Goal: Task Accomplishment & Management: Manage account settings

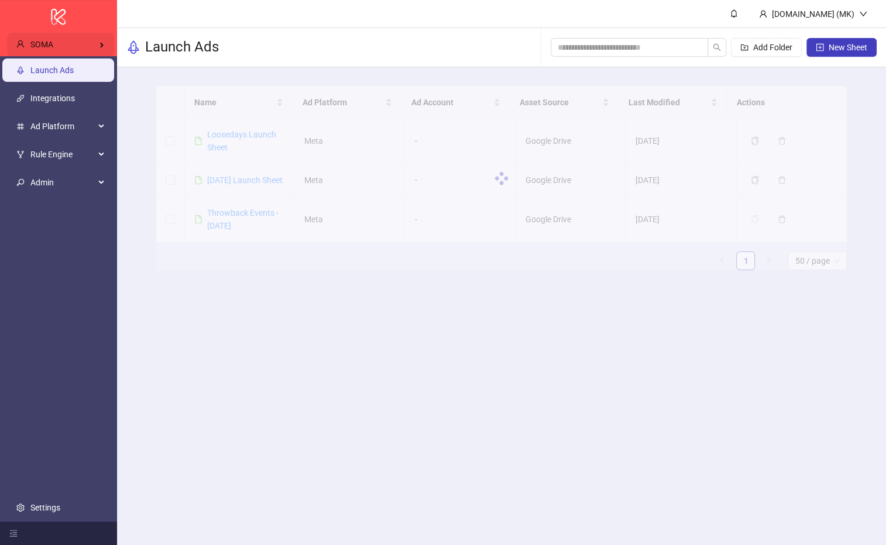
click at [87, 46] on div "SOMA" at bounding box center [60, 44] width 107 height 23
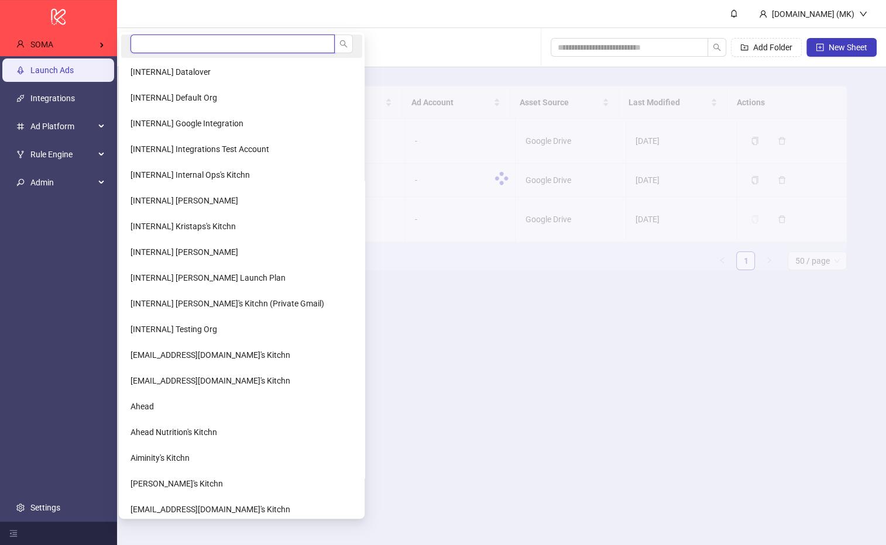
click at [135, 47] on input "search" at bounding box center [232, 44] width 204 height 19
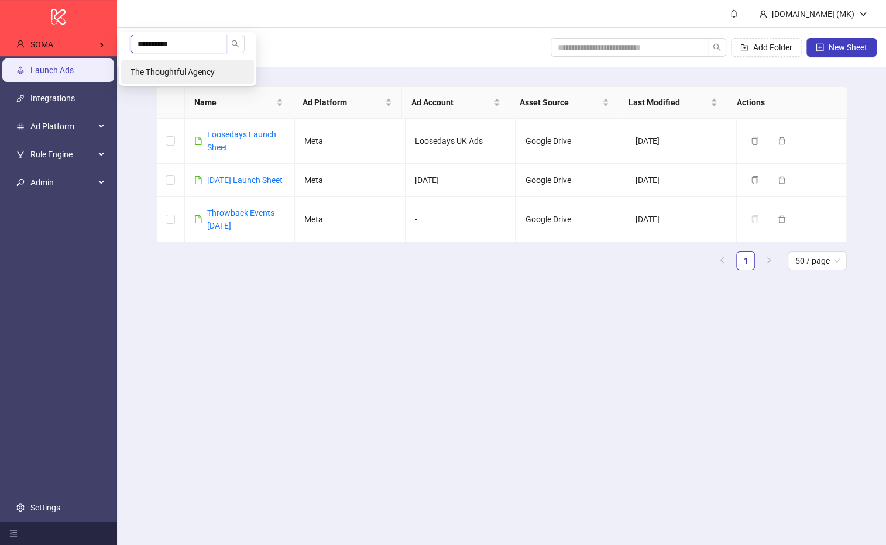
type input "**********"
click at [157, 70] on span "The Thoughtful Agency" at bounding box center [172, 71] width 84 height 9
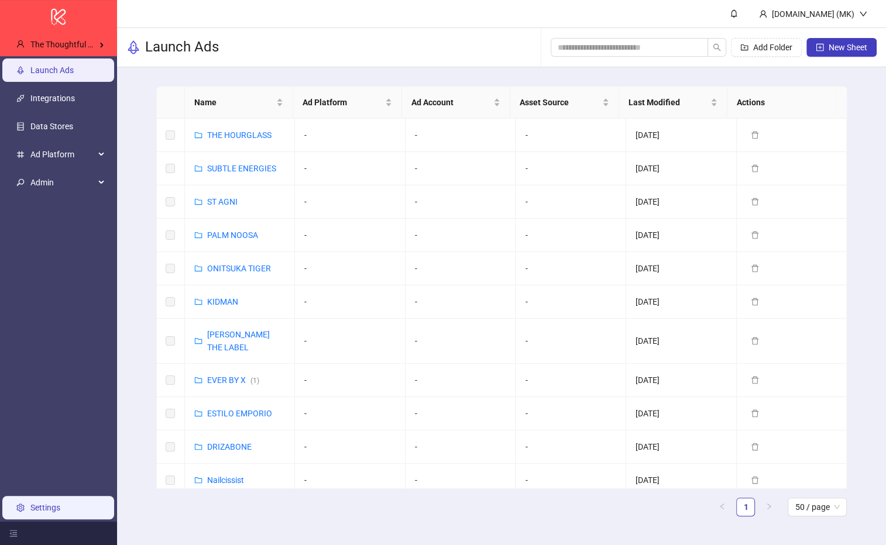
click at [45, 503] on link "Settings" at bounding box center [45, 507] width 30 height 9
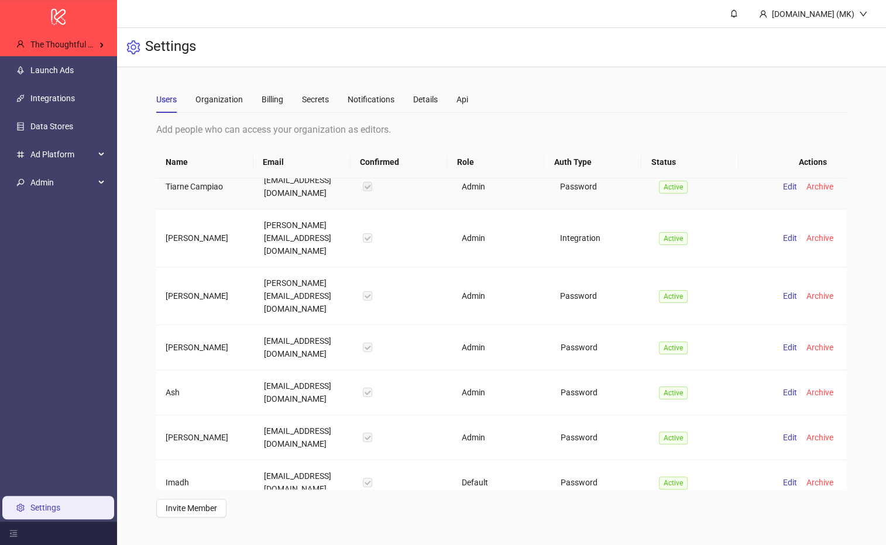
scroll to position [271, 0]
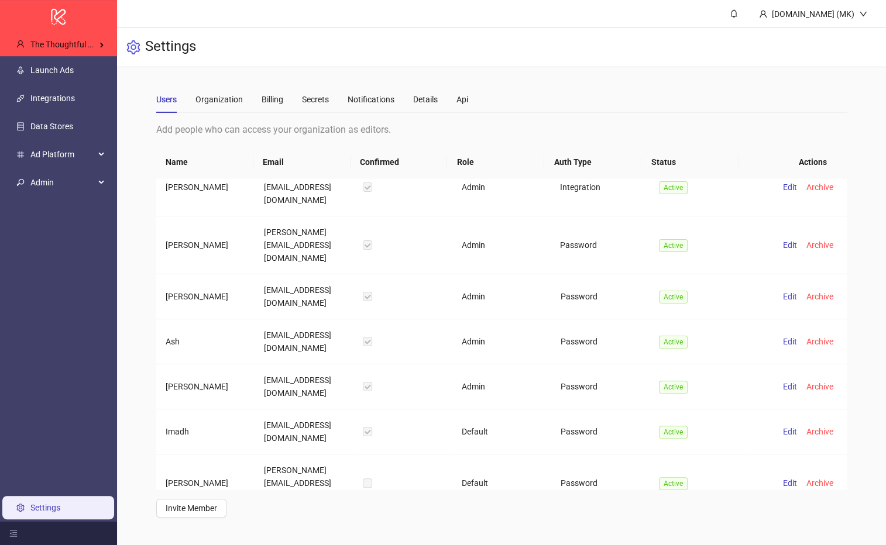
click at [814, 537] on span "Delete" at bounding box center [821, 541] width 22 height 9
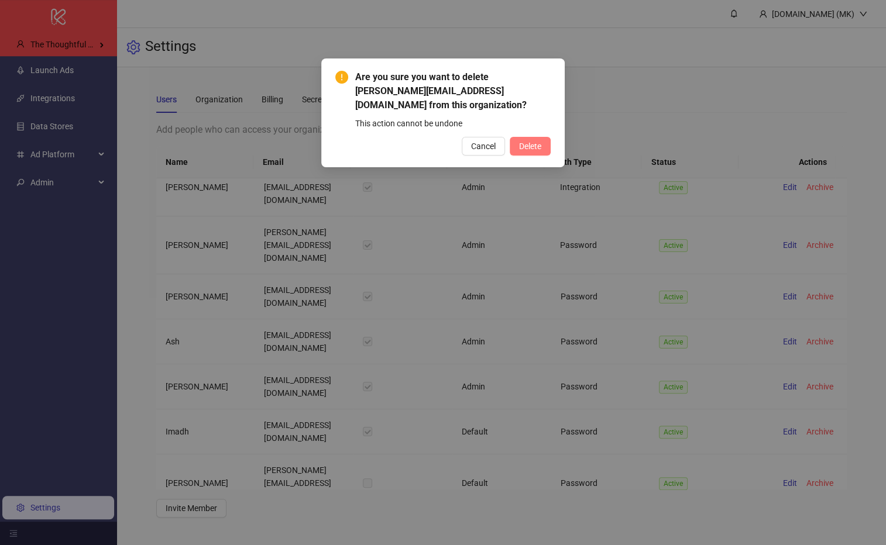
click at [523, 145] on span "Delete" at bounding box center [530, 146] width 22 height 9
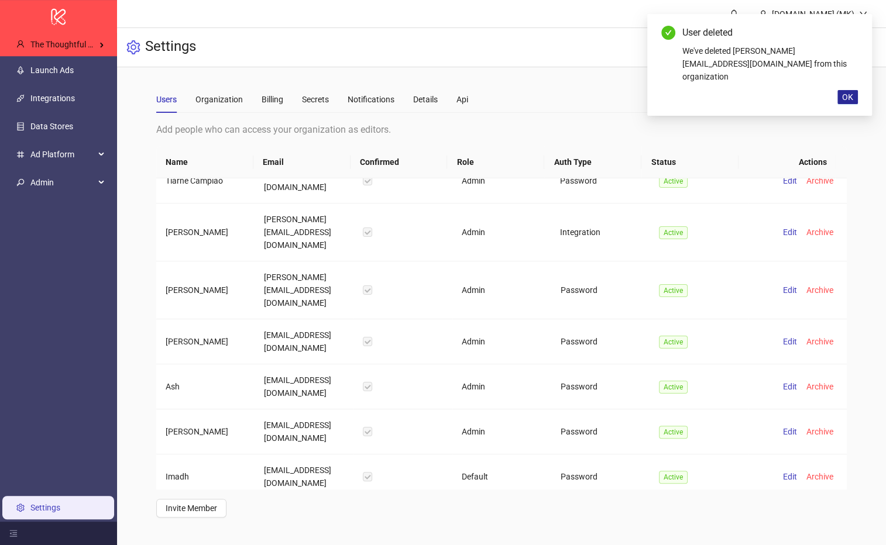
click at [846, 92] on span "OK" at bounding box center [847, 96] width 11 height 9
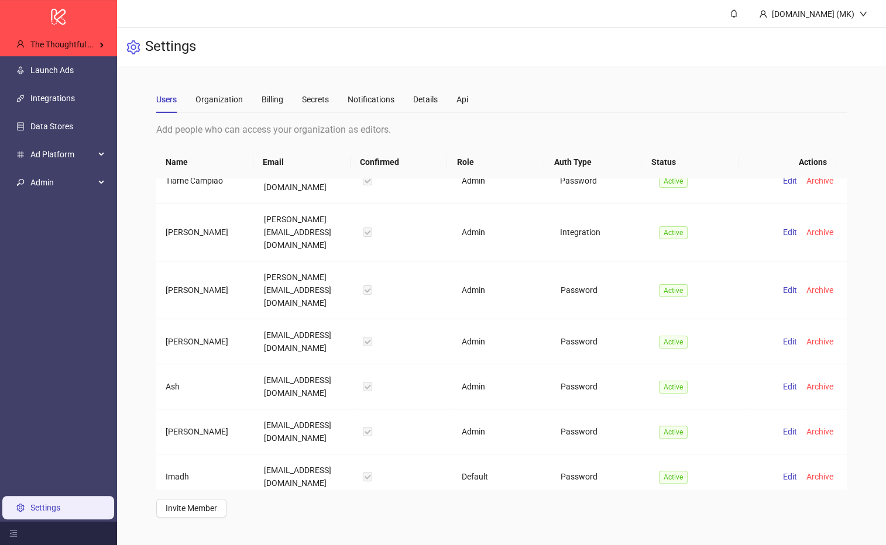
click at [860, 163] on div "Users Organization Billing Secrets Notifications Details Api Add people who can…" at bounding box center [501, 301] width 769 height 469
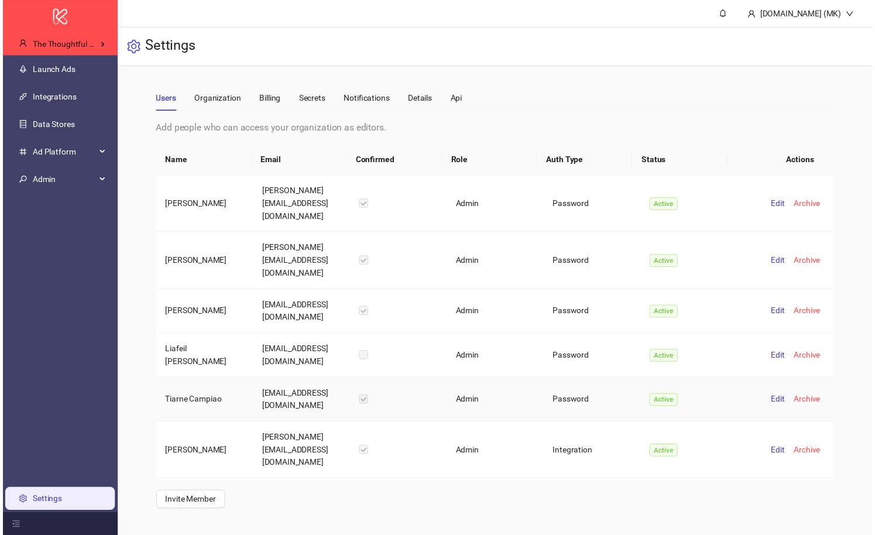
scroll to position [226, 0]
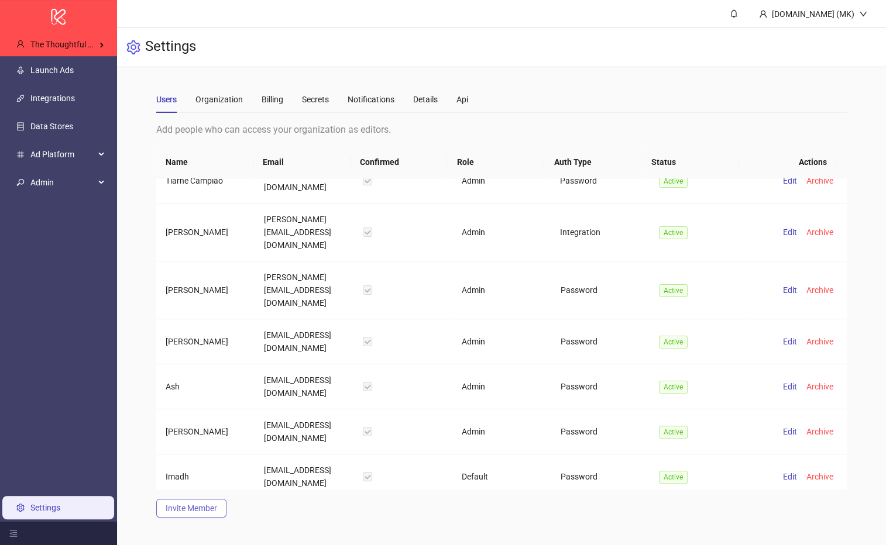
click at [182, 510] on span "Invite Member" at bounding box center [191, 508] width 51 height 9
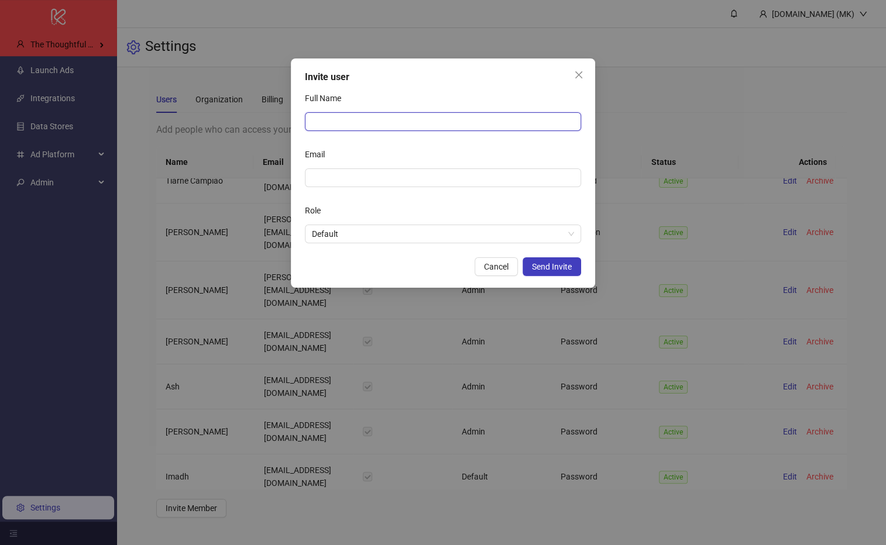
click at [332, 125] on input "Full Name" at bounding box center [443, 121] width 276 height 19
type input "***"
paste input "**********"
click at [357, 242] on span "Default" at bounding box center [443, 234] width 262 height 18
type input "**********"
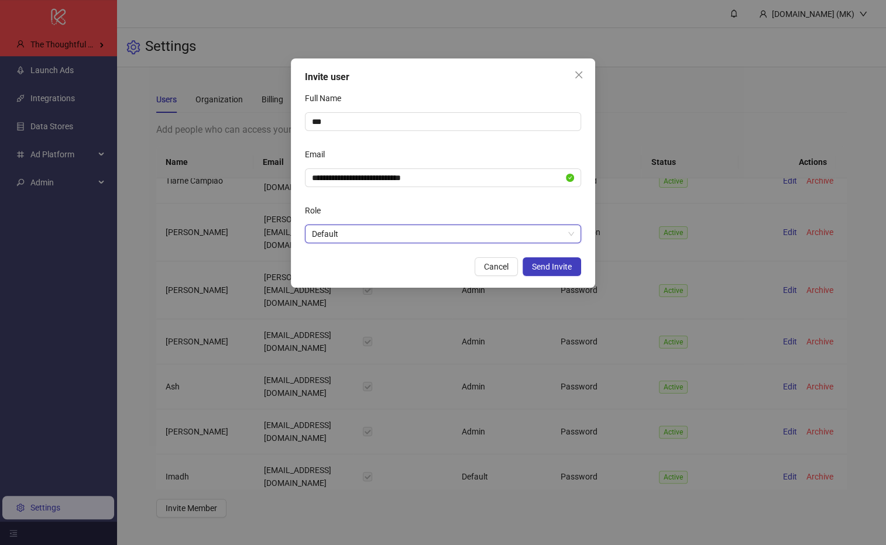
click at [359, 237] on span "Default" at bounding box center [443, 234] width 262 height 18
click at [370, 215] on div "Role" at bounding box center [443, 212] width 276 height 23
click at [358, 126] on input "***" at bounding box center [443, 121] width 276 height 19
type input "********"
click at [390, 146] on div "Email" at bounding box center [443, 156] width 276 height 23
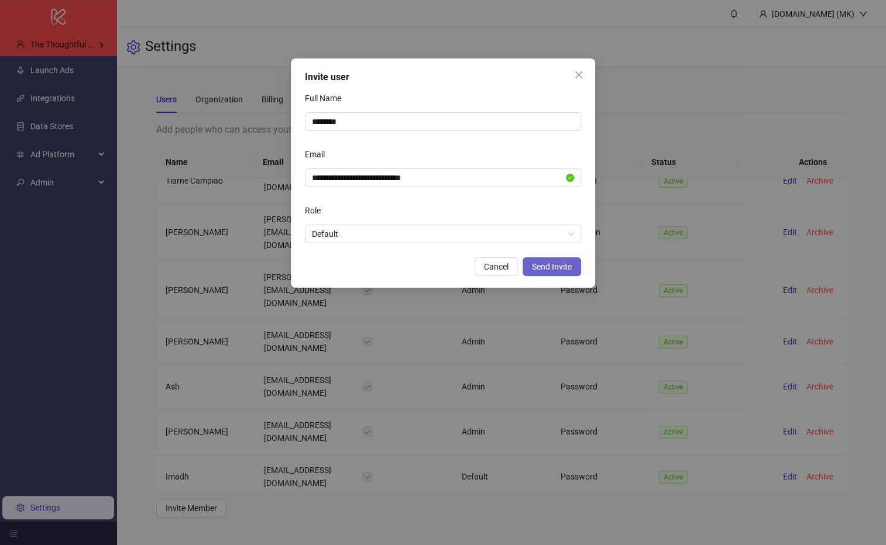
click at [571, 270] on span "Send Invite" at bounding box center [552, 266] width 40 height 9
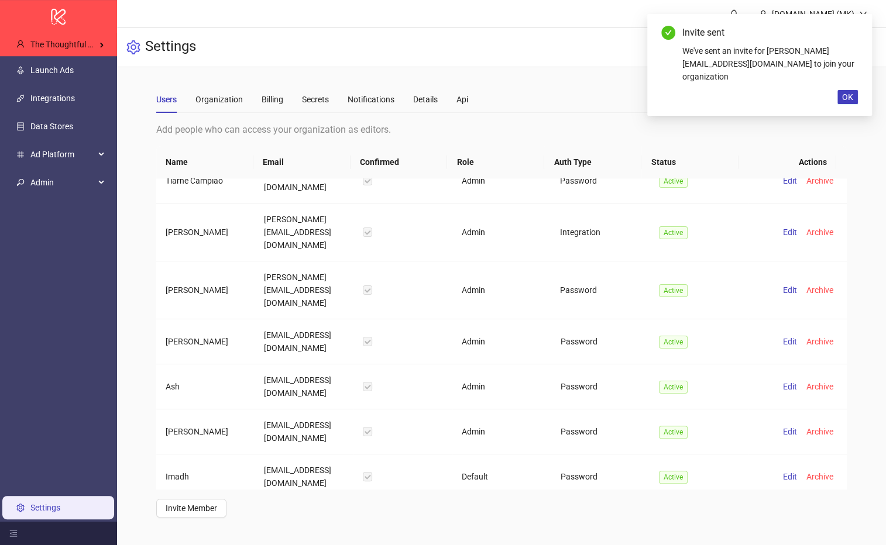
click at [44, 503] on link "Settings" at bounding box center [45, 507] width 30 height 9
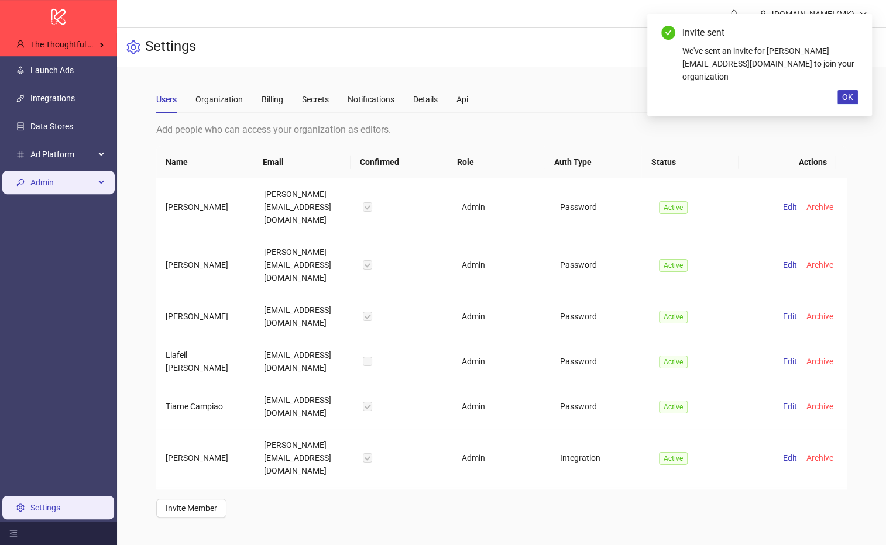
click at [70, 195] on li "Admin" at bounding box center [58, 183] width 117 height 28
click at [61, 192] on span "Admin" at bounding box center [62, 182] width 64 height 23
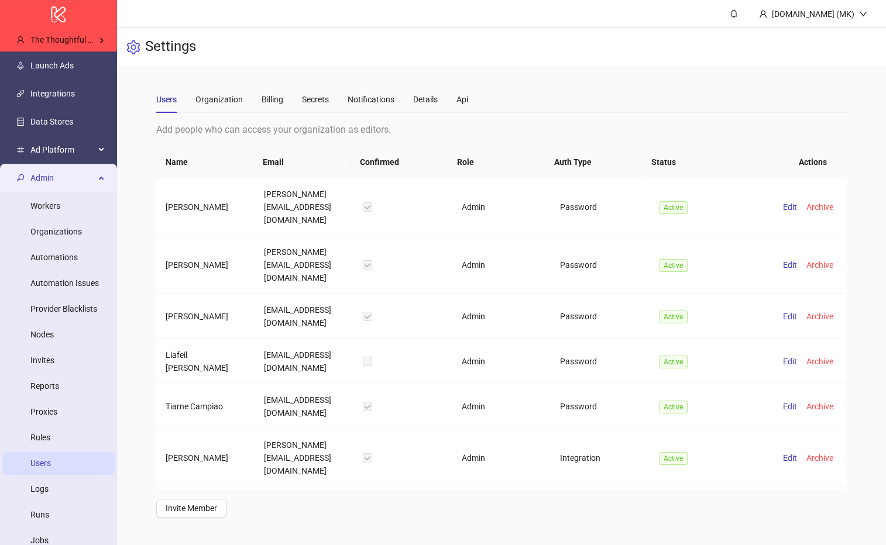
click at [49, 468] on link "Users" at bounding box center [40, 463] width 20 height 9
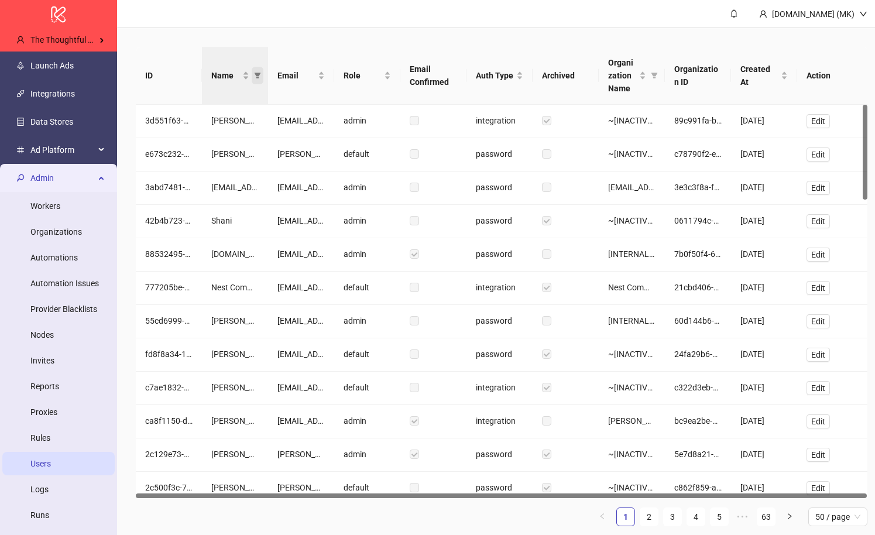
click at [256, 75] on icon "filter" at bounding box center [257, 75] width 7 height 7
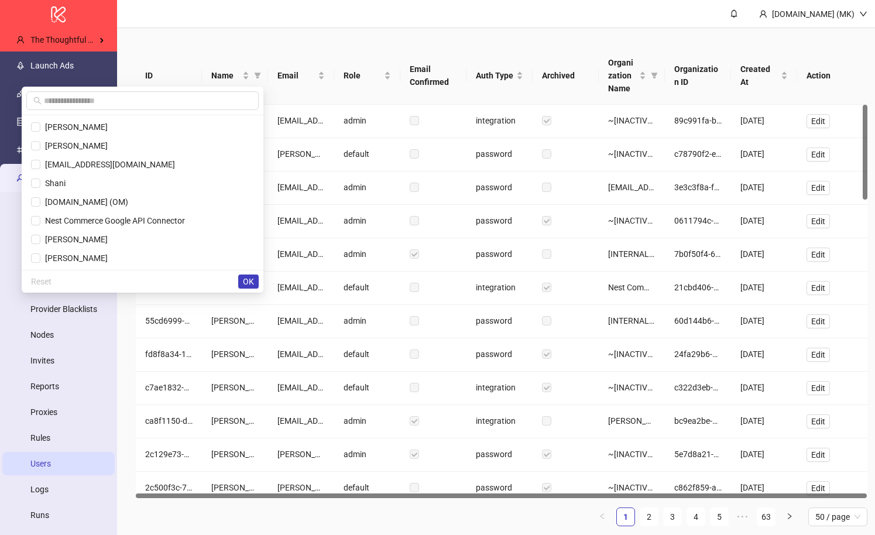
click at [171, 111] on div at bounding box center [143, 101] width 242 height 29
click at [170, 107] on span at bounding box center [142, 100] width 232 height 19
click at [755, 70] on span "Created At" at bounding box center [759, 76] width 38 height 26
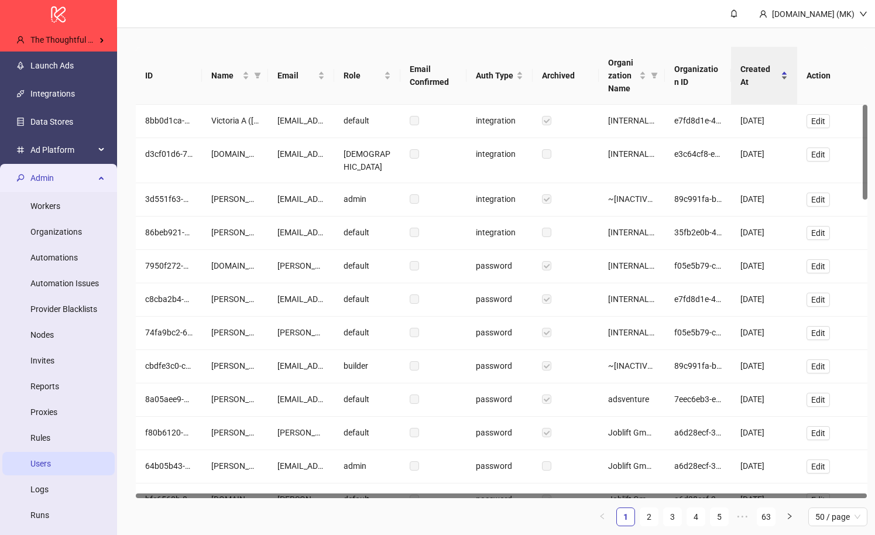
click at [755, 69] on span "Created At" at bounding box center [759, 76] width 38 height 26
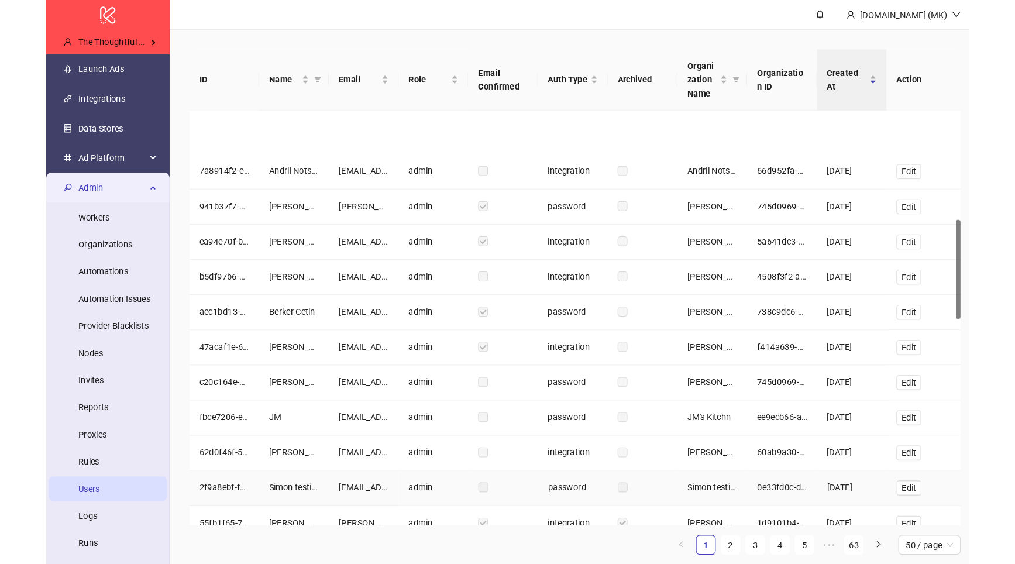
scroll to position [513, 0]
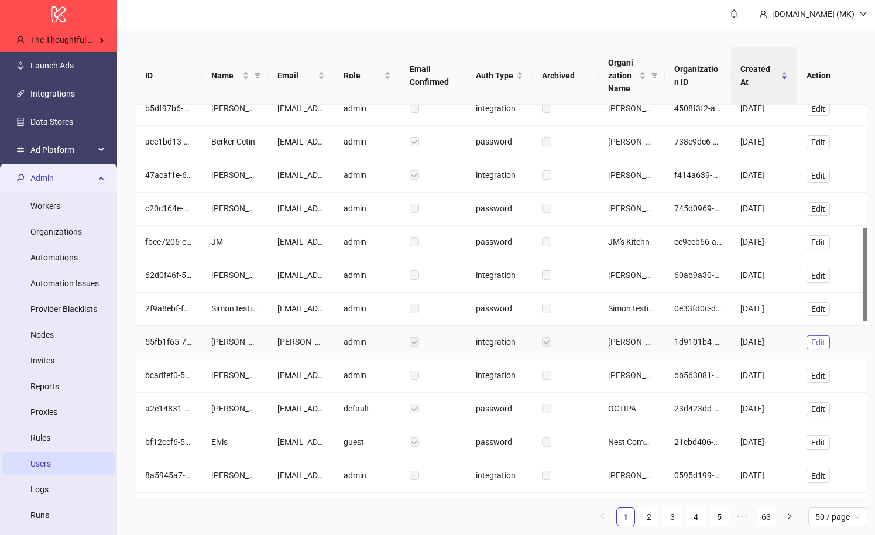
click at [821, 342] on span "Edit" at bounding box center [818, 342] width 14 height 9
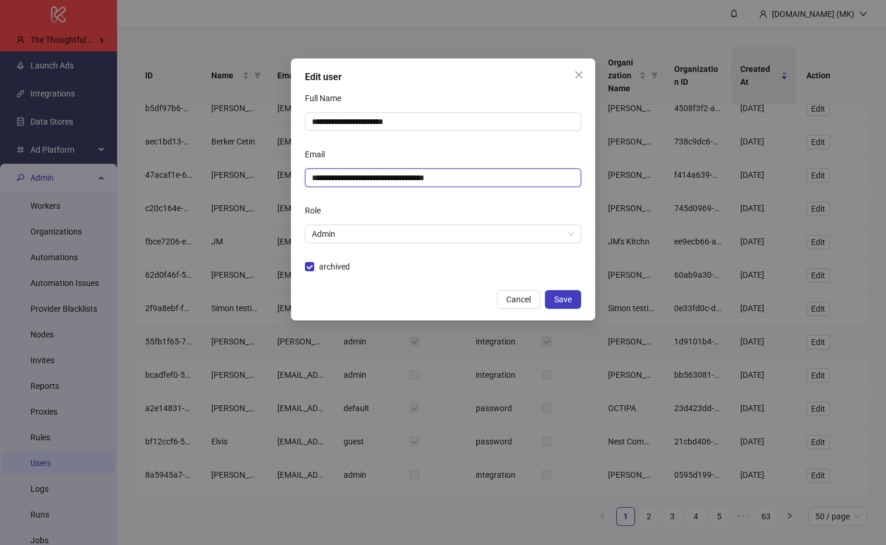
click at [384, 180] on input "**********" at bounding box center [442, 177] width 260 height 13
click at [580, 74] on icon "close" at bounding box center [578, 74] width 9 height 9
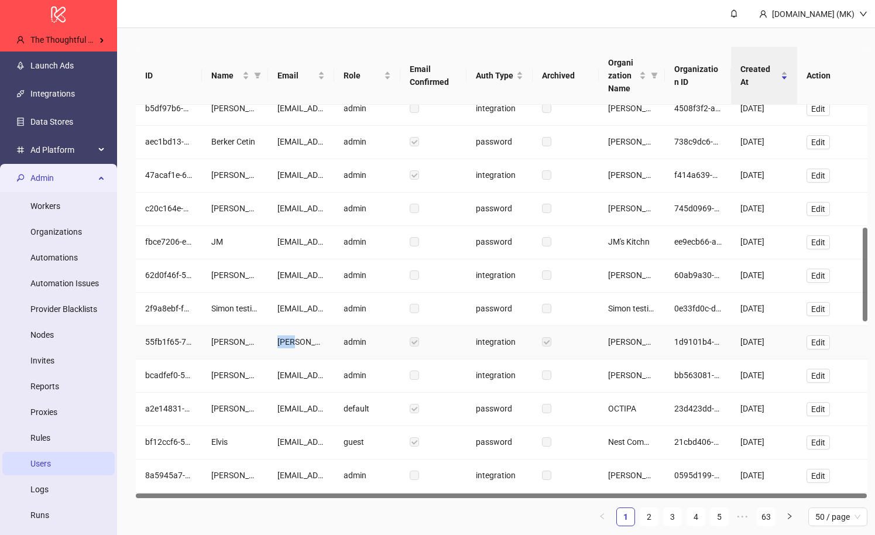
drag, startPoint x: 281, startPoint y: 338, endPoint x: 298, endPoint y: 338, distance: 17.0
click at [298, 338] on div "stuart+archive@thethoughtfulagency.com" at bounding box center [300, 341] width 47 height 13
